Goal: Navigation & Orientation: Find specific page/section

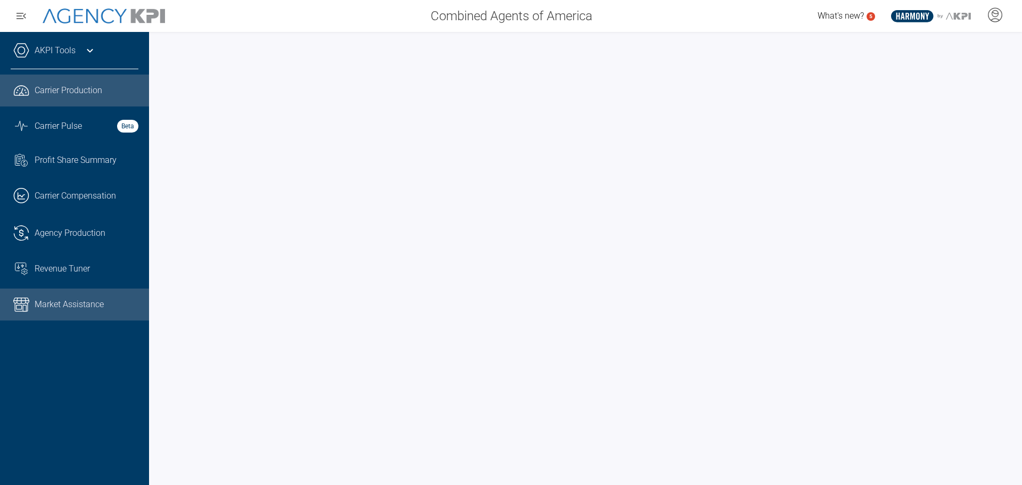
click at [68, 93] on span "Carrier Production" at bounding box center [69, 90] width 68 height 13
click at [102, 296] on link "Market Assistance" at bounding box center [74, 305] width 149 height 32
click at [58, 87] on span "Carrier Production" at bounding box center [69, 90] width 68 height 13
drag, startPoint x: 99, startPoint y: 83, endPoint x: 52, endPoint y: 85, distance: 46.4
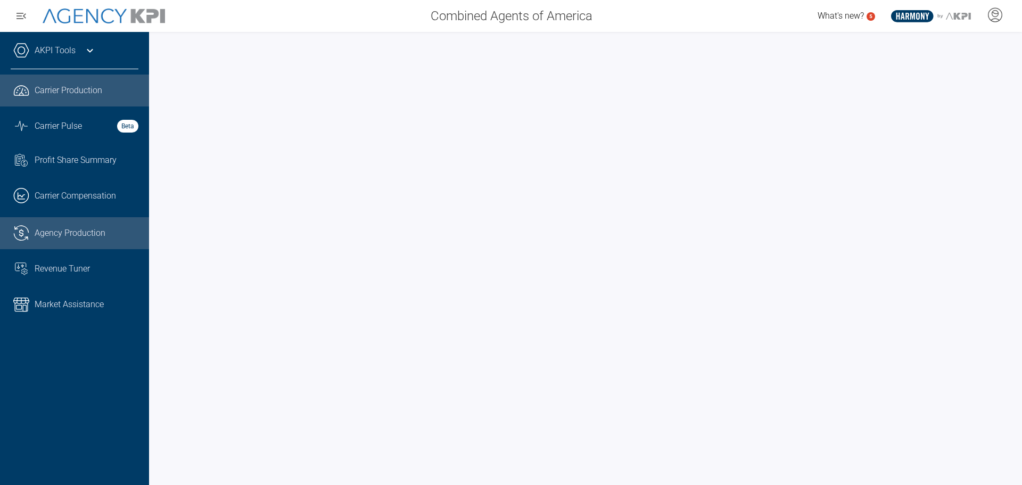
drag, startPoint x: 52, startPoint y: 85, endPoint x: 43, endPoint y: 235, distance: 150.4
click at [43, 235] on span "Agency Production" at bounding box center [70, 233] width 71 height 13
drag, startPoint x: 79, startPoint y: 95, endPoint x: 68, endPoint y: 88, distance: 12.7
click at [68, 88] on span "Carrier Production" at bounding box center [69, 90] width 68 height 13
